Goal: Navigation & Orientation: Find specific page/section

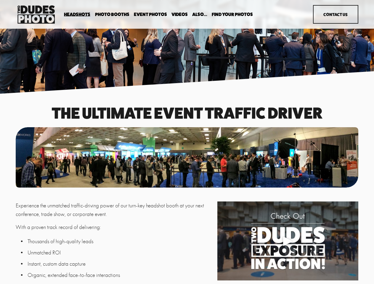
click at [187, 142] on div at bounding box center [187, 157] width 343 height 60
click at [288, 242] on div "Play" at bounding box center [288, 241] width 14 height 14
